Goal: Information Seeking & Learning: Learn about a topic

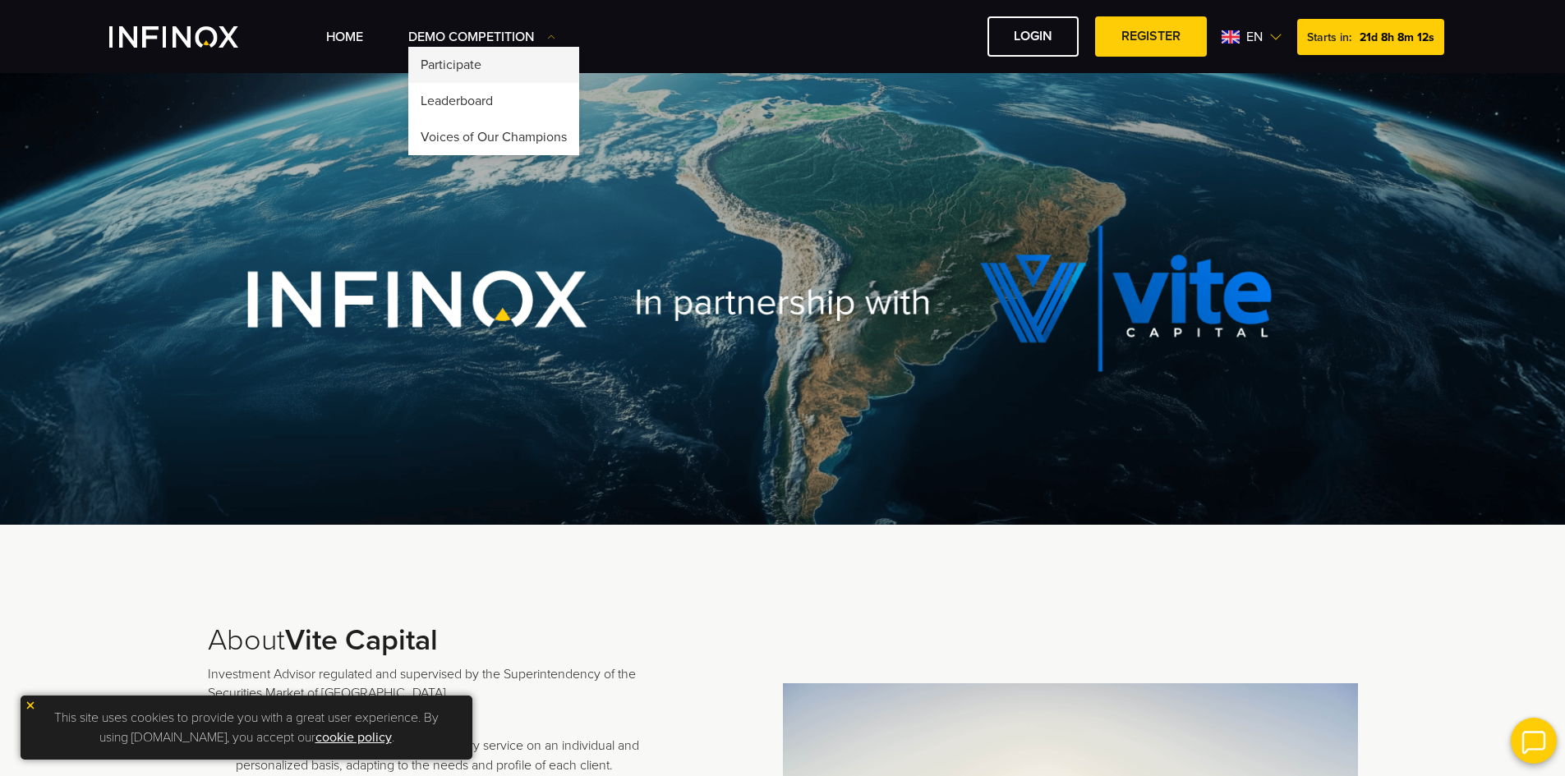
drag, startPoint x: 0, startPoint y: 0, endPoint x: 479, endPoint y: 64, distance: 483.1
click at [479, 64] on link "Participate" at bounding box center [493, 65] width 171 height 36
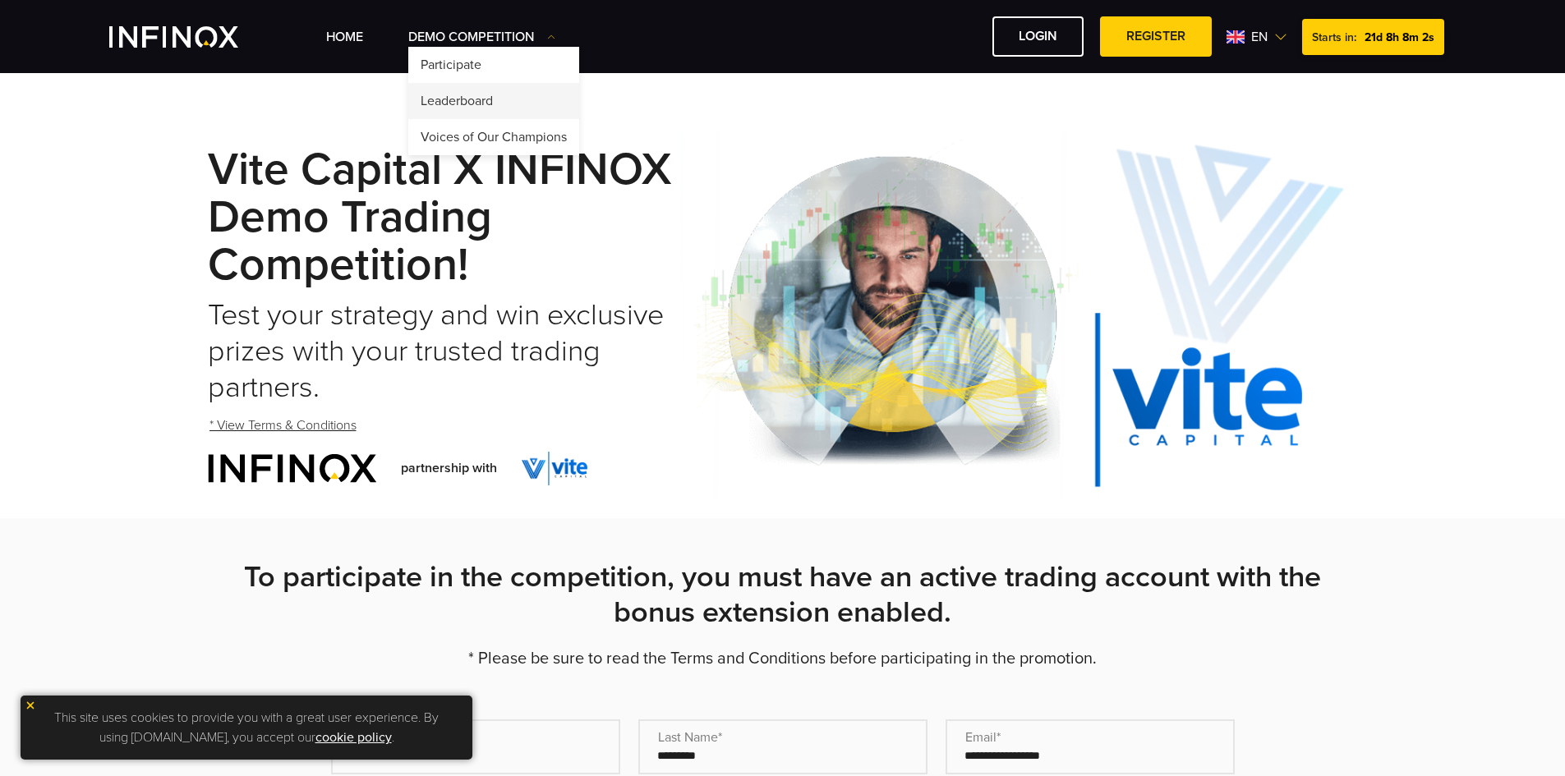
click at [485, 101] on link "Leaderboard" at bounding box center [493, 101] width 171 height 36
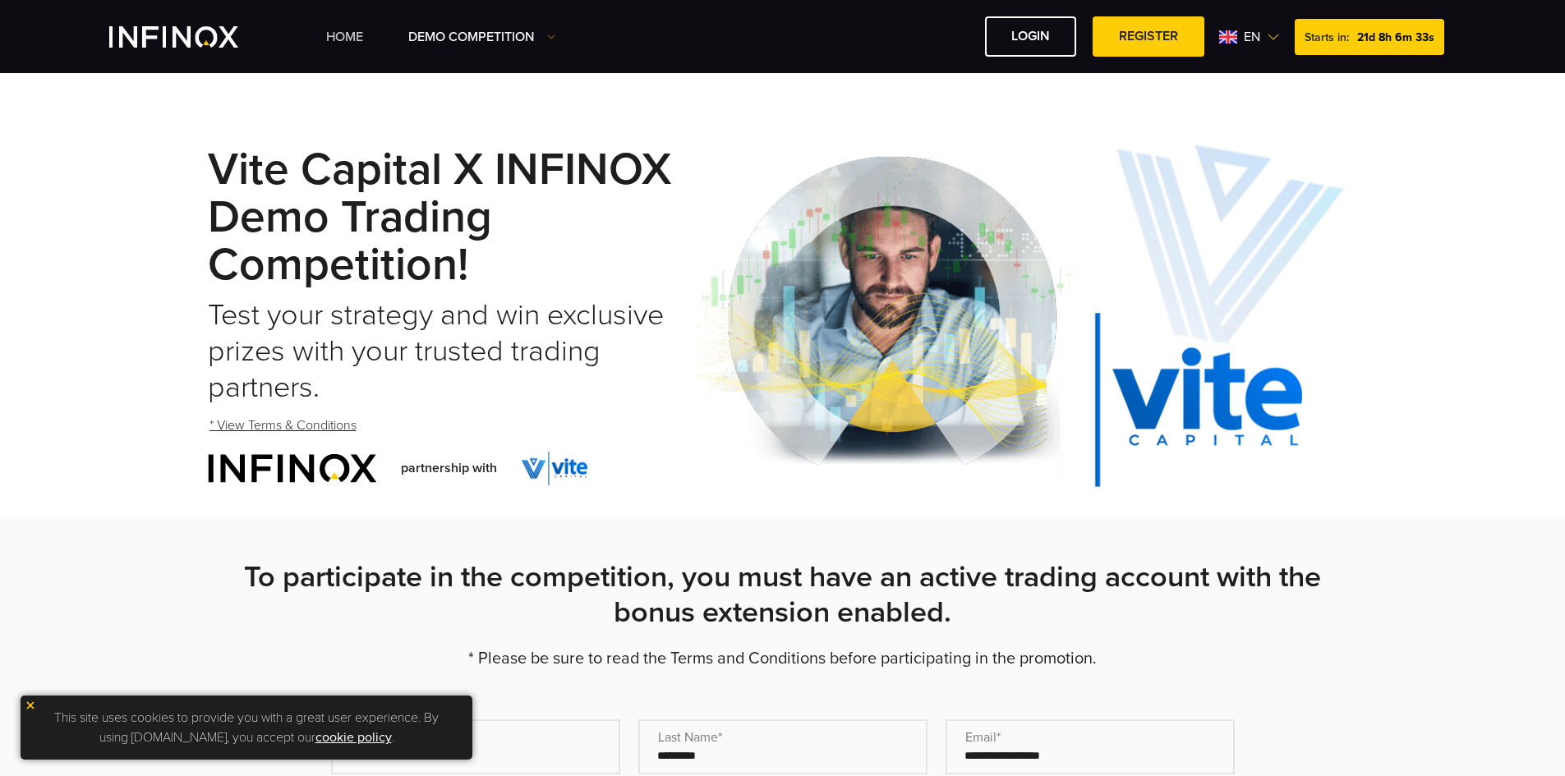
click at [345, 34] on link "Home" at bounding box center [344, 37] width 37 height 20
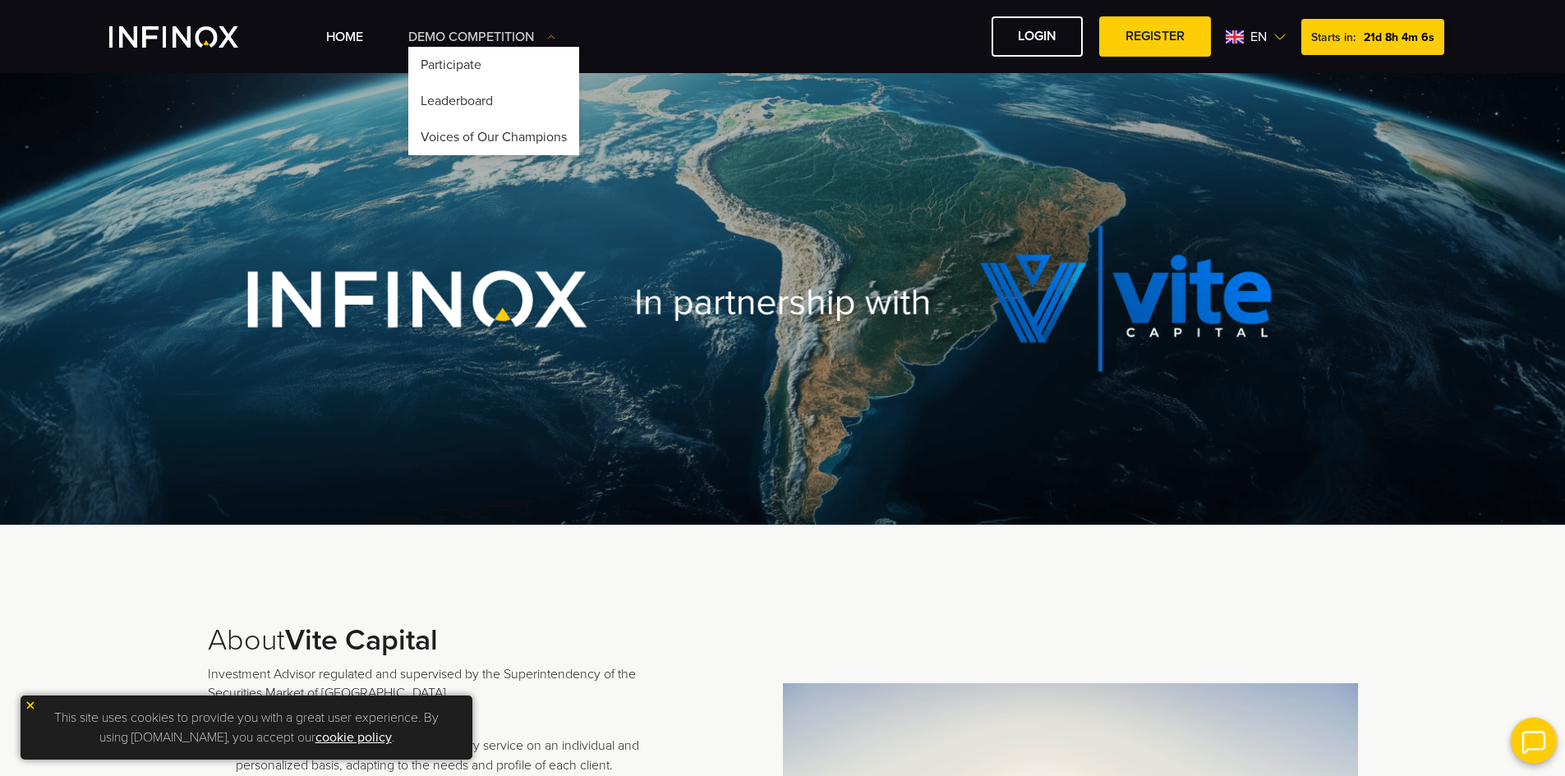
drag, startPoint x: 453, startPoint y: 25, endPoint x: 463, endPoint y: 33, distance: 12.3
click at [453, 25] on div "Home Demo Competition Participate" at bounding box center [891, 36] width 1130 height 40
click at [467, 67] on link "Participate" at bounding box center [493, 65] width 171 height 36
click at [465, 103] on link "Leaderboard" at bounding box center [493, 101] width 171 height 36
click at [471, 136] on link "Voices of Our Champions" at bounding box center [493, 137] width 171 height 36
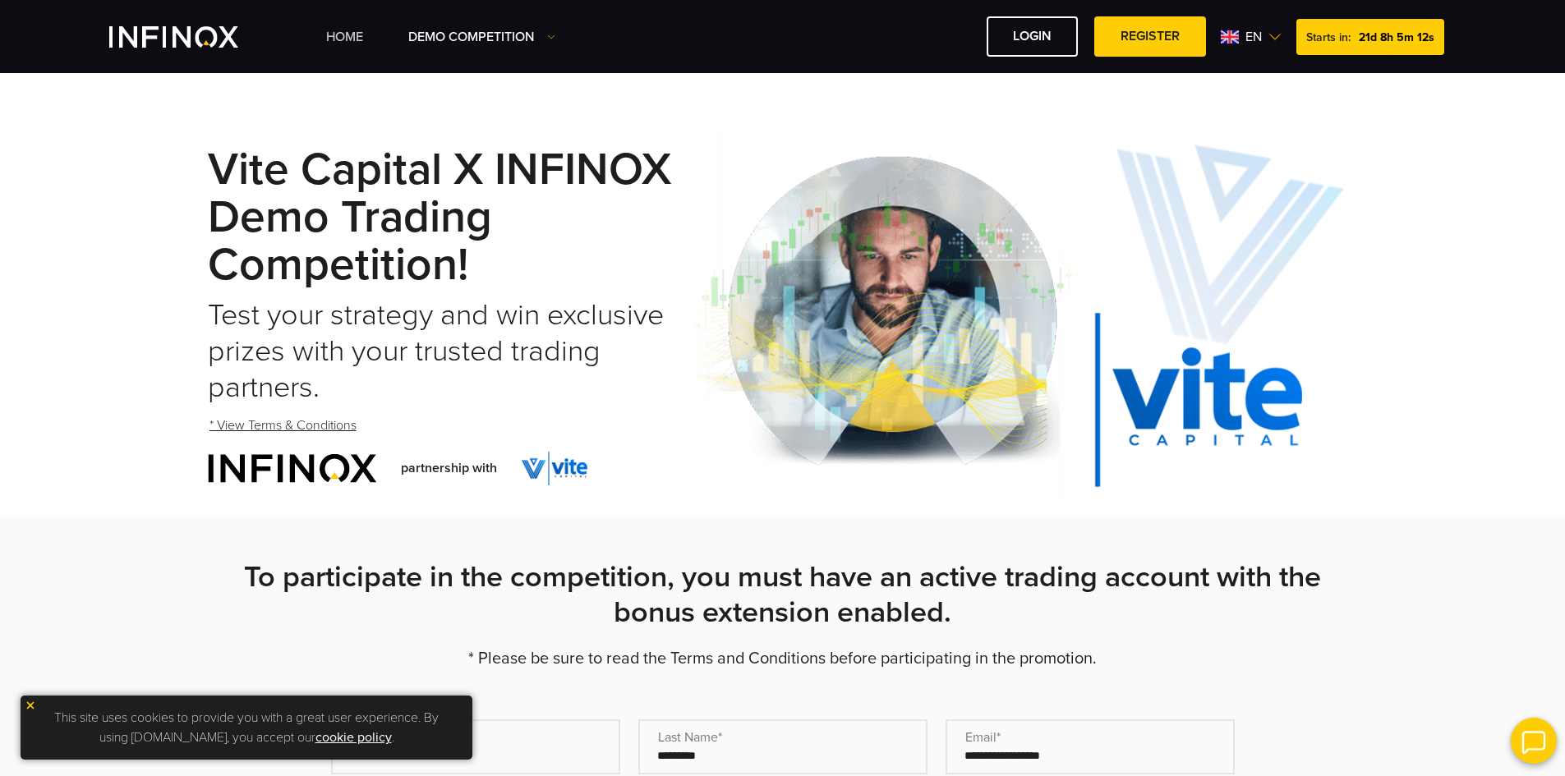
click at [349, 33] on link "Home" at bounding box center [344, 37] width 37 height 20
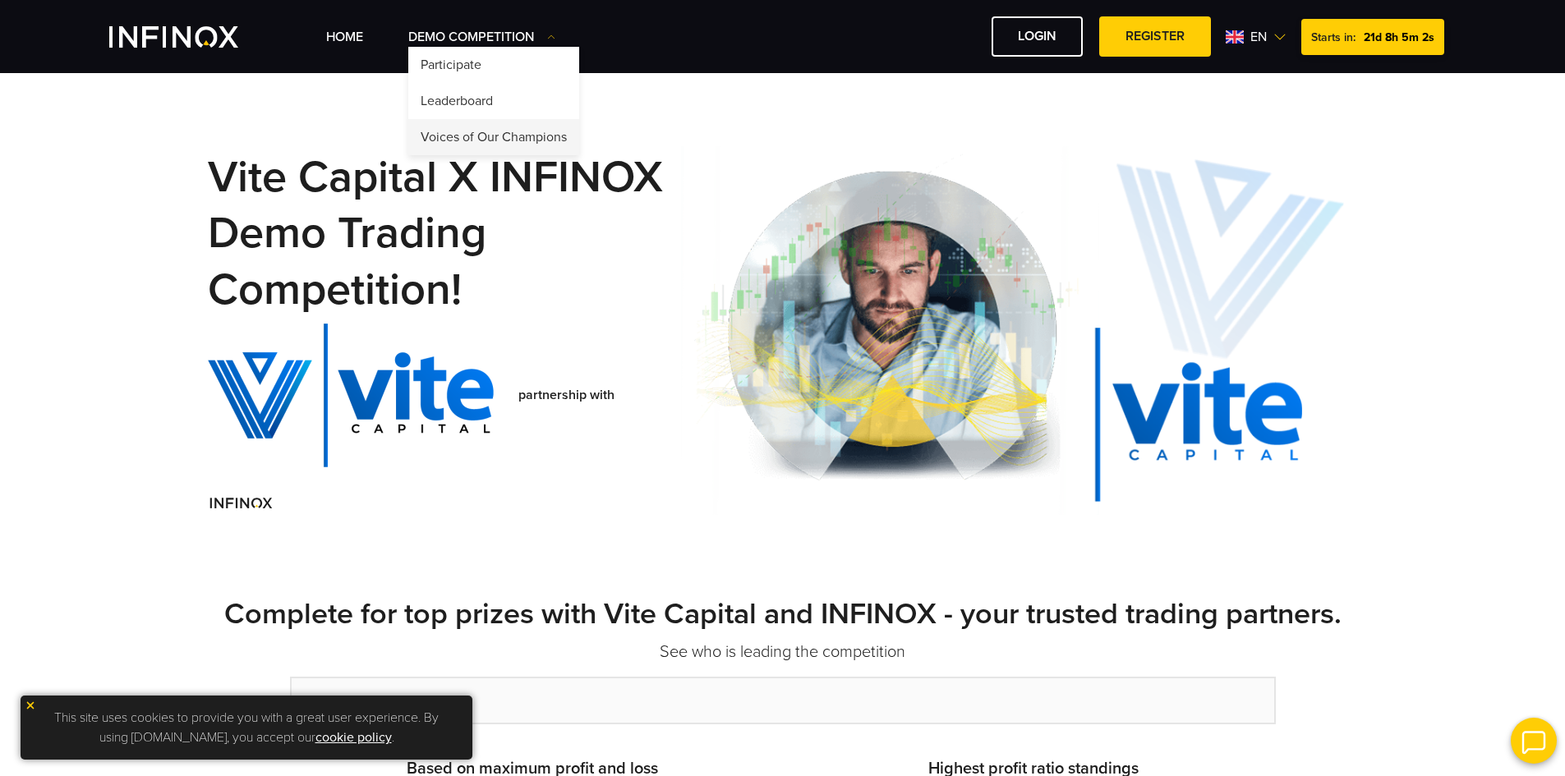
click at [491, 130] on link "Voices of Our Champions" at bounding box center [493, 137] width 171 height 36
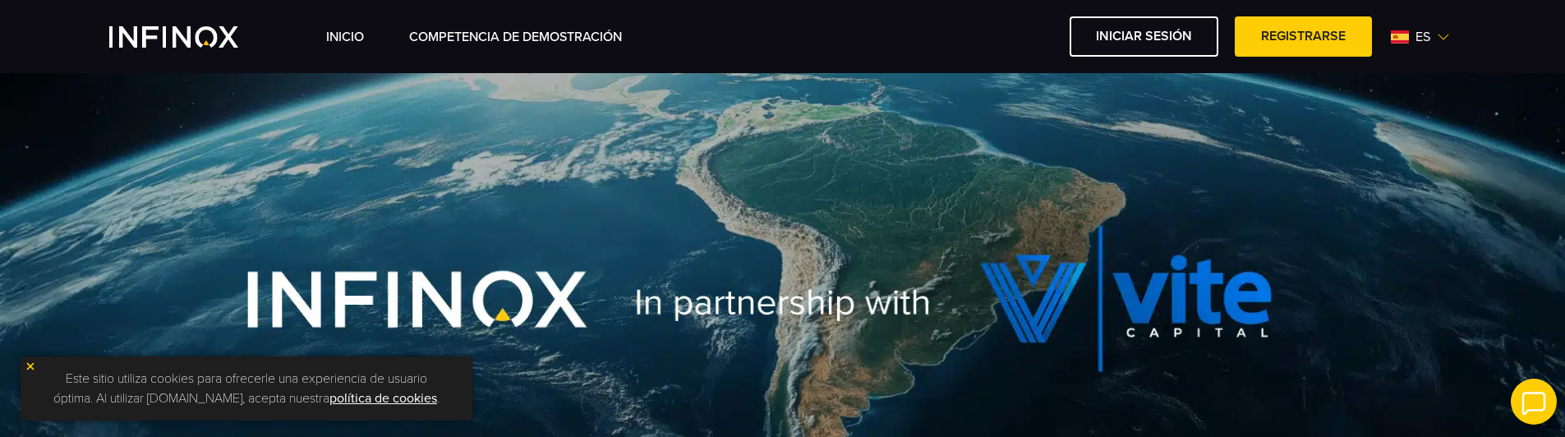
drag, startPoint x: 128, startPoint y: 5, endPoint x: 129, endPoint y: 73, distance: 68.2
click at [129, 73] on div "INICIO Competencia de Demostración Iniciar sesión es" at bounding box center [782, 36] width 1565 height 73
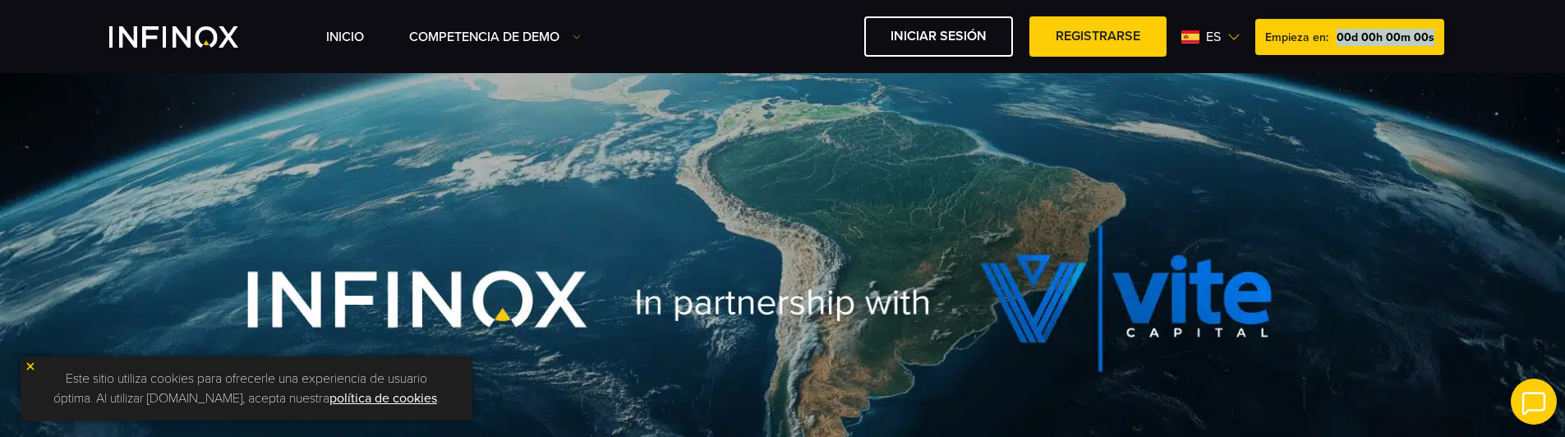
drag, startPoint x: 1436, startPoint y: 38, endPoint x: 1340, endPoint y: 41, distance: 96.2
click at [1340, 41] on div "Empieza en: 00d 00h 00m 00s" at bounding box center [1349, 37] width 189 height 36
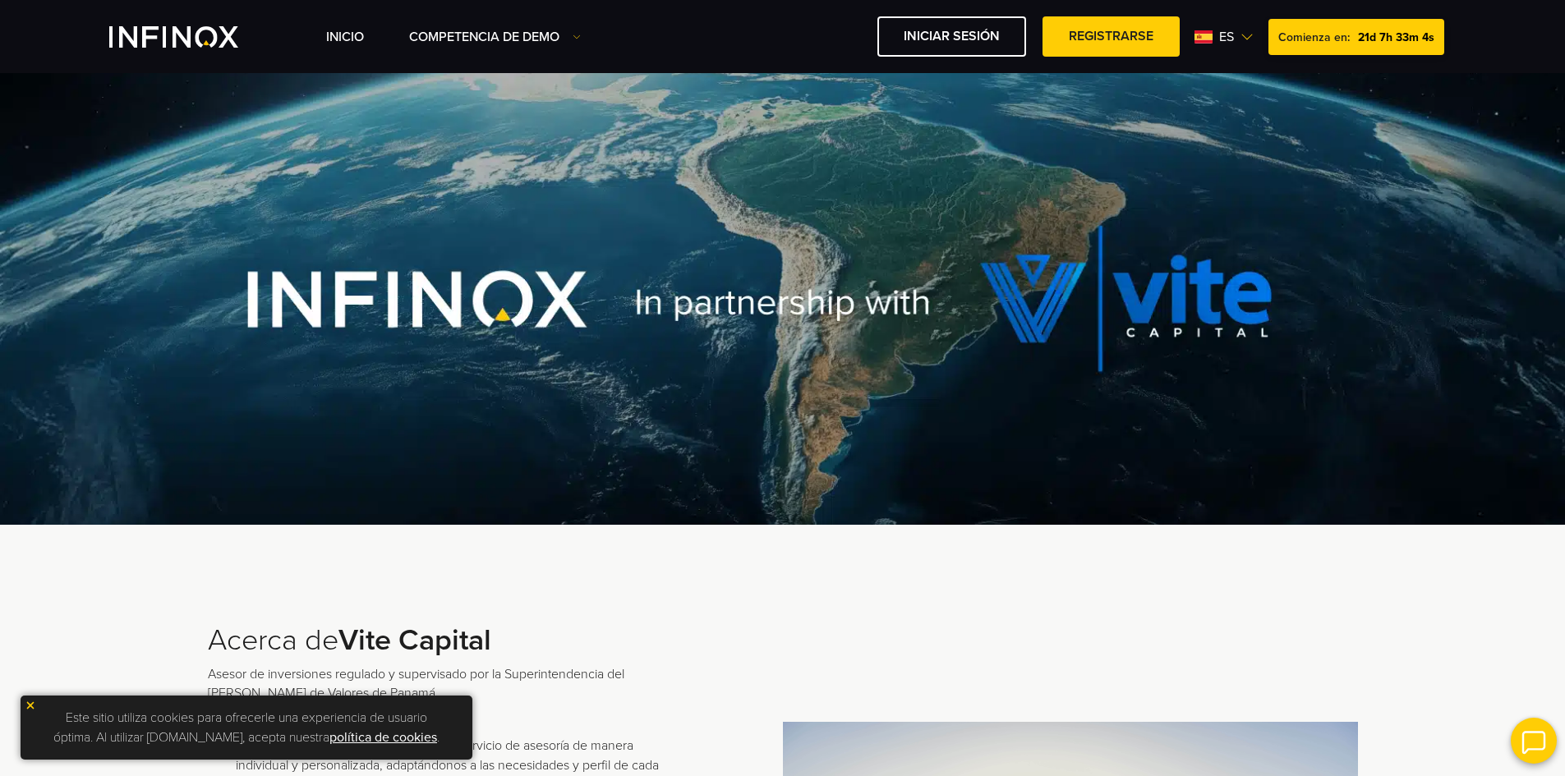
click at [1253, 39] on img at bounding box center [1246, 36] width 13 height 13
